Goal: Communication & Community: Answer question/provide support

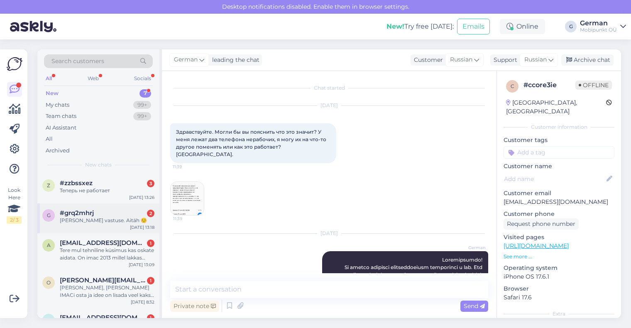
scroll to position [544, 0]
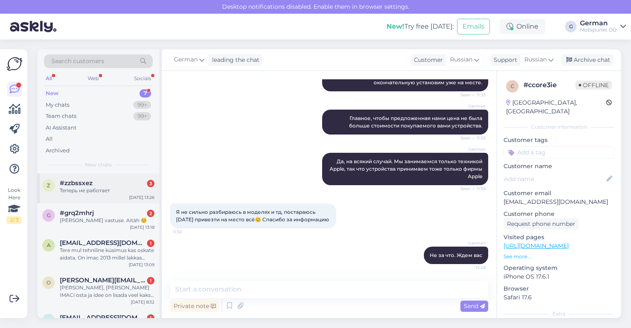
click at [95, 194] on div "z #zzbssxez 3 Теперь не работает [DATE] 13:26" at bounding box center [98, 188] width 122 height 30
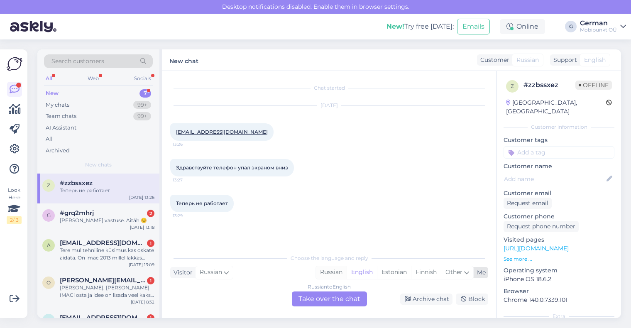
click at [327, 267] on div "Russian" at bounding box center [331, 272] width 31 height 12
click at [325, 304] on div "Russian to Russian Take over the chat" at bounding box center [329, 298] width 75 height 15
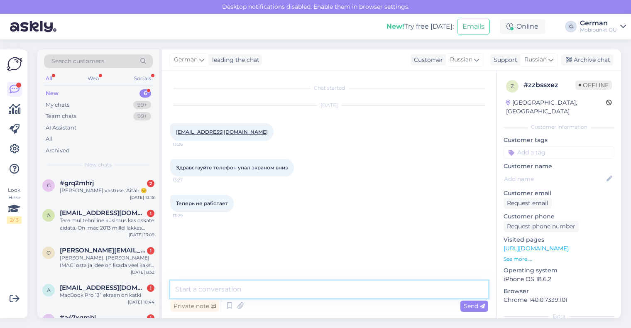
click at [274, 290] on textarea at bounding box center [329, 289] width 318 height 17
type textarea "p"
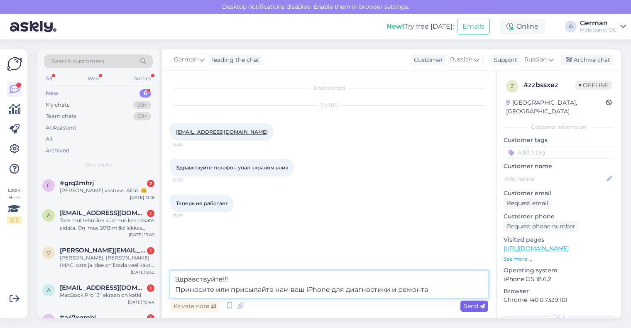
type textarea "Здравствуйте!!! Приносите или присылайте нам ваш iPhone для диагностики и ремон…"
click at [474, 306] on span "Send" at bounding box center [474, 305] width 21 height 7
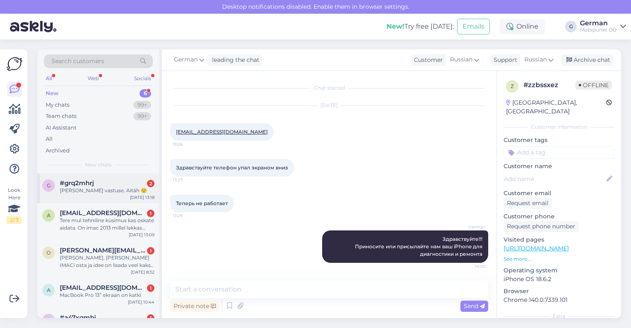
click at [95, 187] on div "[PERSON_NAME] vastuse. Aitäh ☺️" at bounding box center [107, 190] width 95 height 7
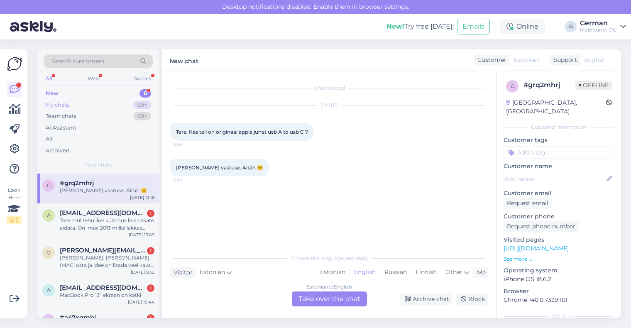
click at [67, 105] on div "My chats" at bounding box center [58, 105] width 24 height 8
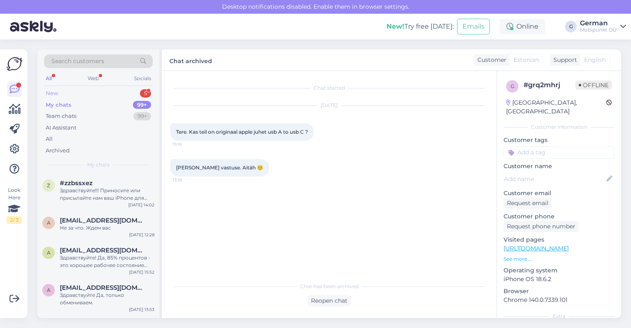
click at [53, 95] on div "New" at bounding box center [52, 93] width 12 height 8
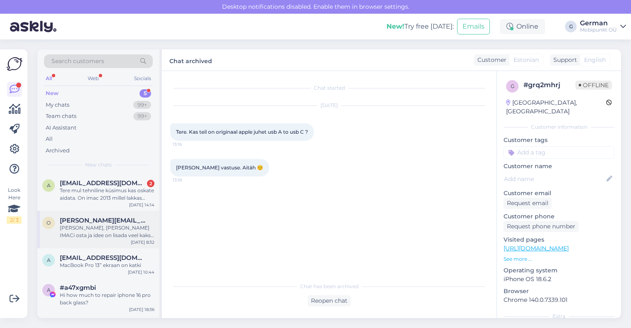
scroll to position [35, 0]
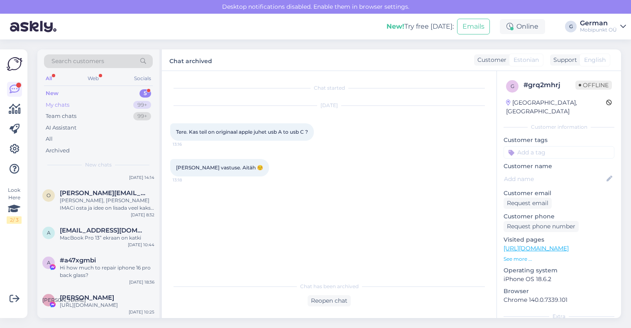
click at [60, 106] on div "My chats" at bounding box center [58, 105] width 24 height 8
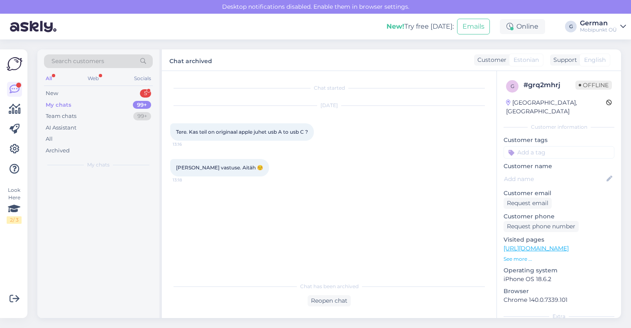
scroll to position [0, 0]
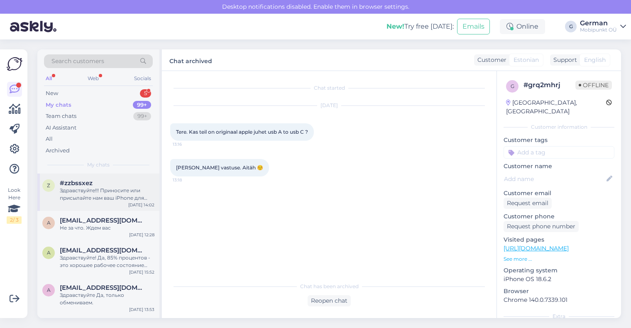
click at [89, 205] on div "z #zzbssxez Здравствуйте!!! Приносите или присылайте нам ваш iPhone для диагнос…" at bounding box center [98, 191] width 122 height 37
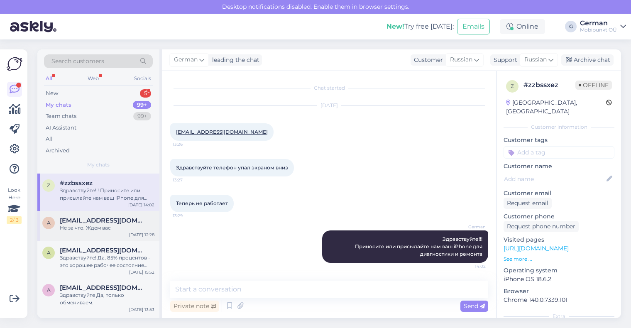
click at [122, 227] on div "Не за что. Ждем вас" at bounding box center [107, 227] width 95 height 7
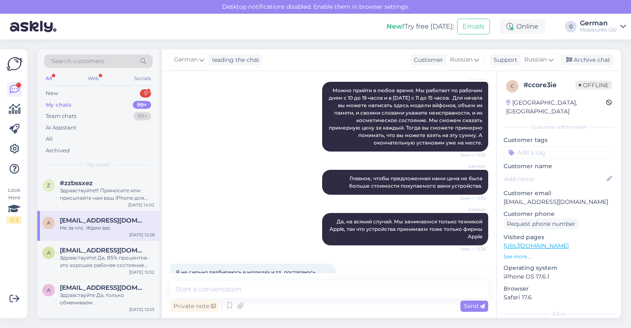
scroll to position [544, 0]
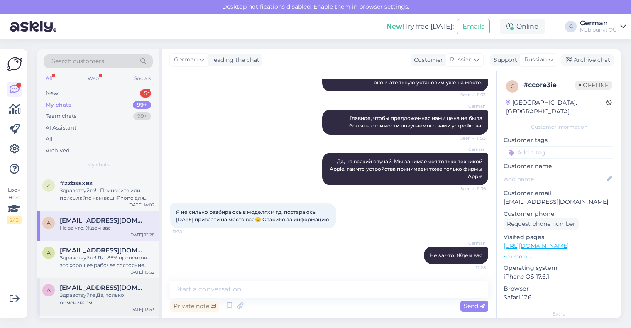
click at [115, 295] on div "Здравствуйте Да, только обмениваем." at bounding box center [107, 298] width 95 height 15
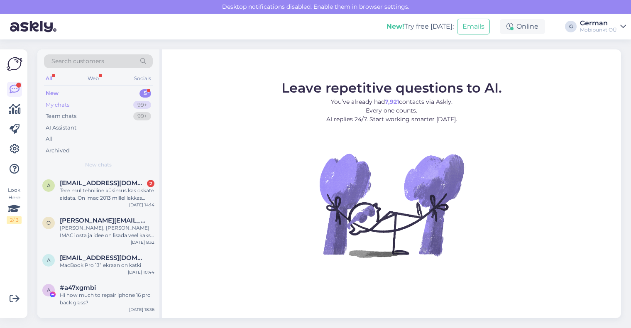
click at [59, 106] on div "My chats" at bounding box center [58, 105] width 24 height 8
